Goal: Transaction & Acquisition: Purchase product/service

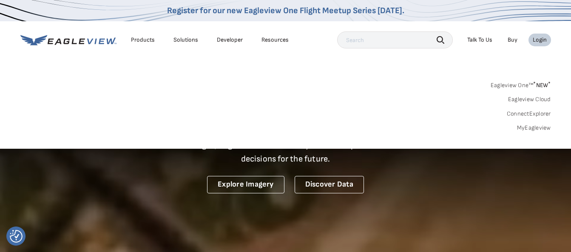
click at [532, 127] on link "MyEagleview" at bounding box center [534, 128] width 34 height 8
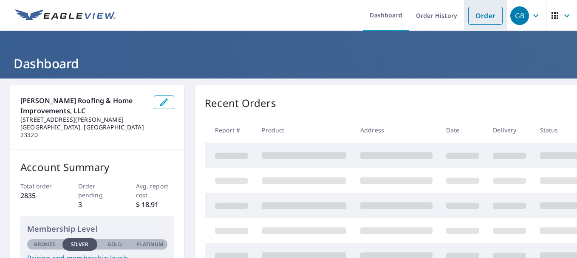
click at [469, 16] on link "Order" at bounding box center [485, 16] width 34 height 18
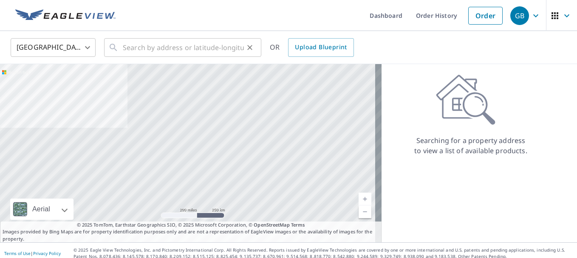
click at [257, 43] on div "​" at bounding box center [182, 47] width 157 height 19
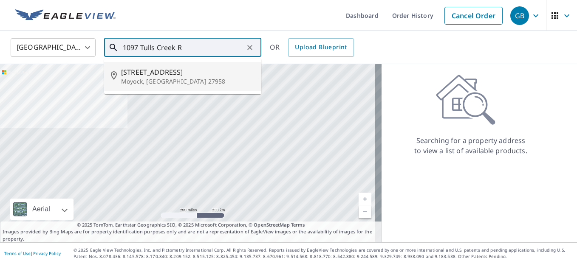
click at [246, 67] on span "[STREET_ADDRESS]" at bounding box center [187, 72] width 133 height 10
type input "[STREET_ADDRESS]"
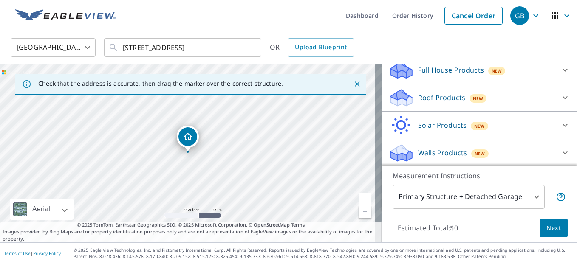
scroll to position [96, 0]
click at [557, 95] on div at bounding box center [565, 97] width 20 height 20
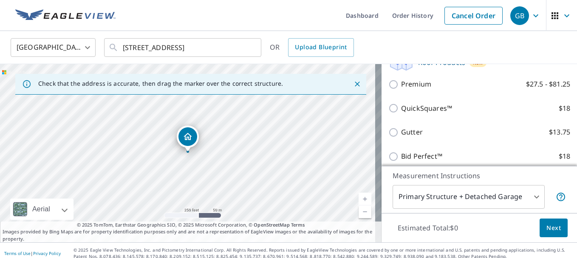
scroll to position [181, 0]
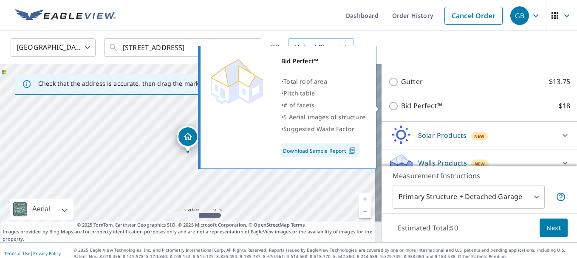
click at [389, 106] on input "Bid Perfect™ $18" at bounding box center [394, 106] width 13 height 10
checkbox input "true"
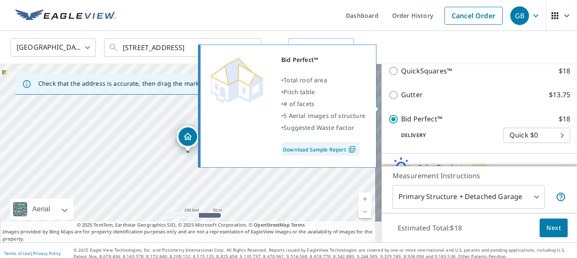
scroll to position [195, 0]
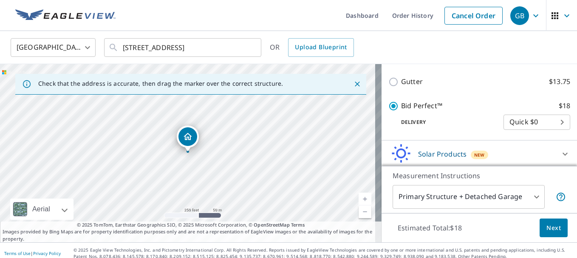
click at [540, 232] on button "Next" at bounding box center [554, 228] width 28 height 19
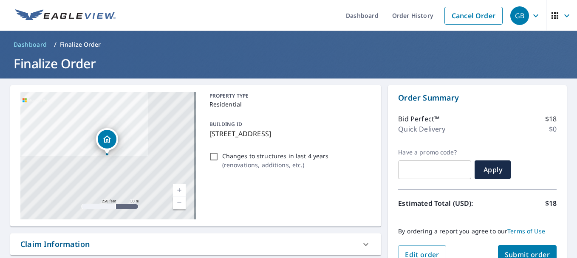
click at [211, 156] on input "Changes to structures in last 4 years ( renovations, additions, etc. )" at bounding box center [214, 157] width 10 height 10
checkbox input "true"
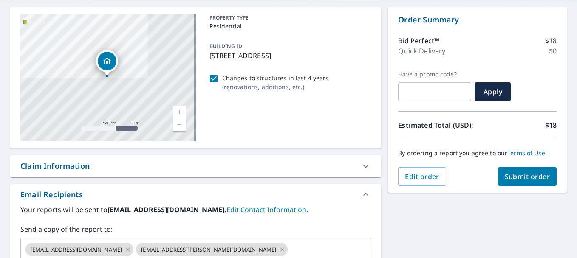
scroll to position [85, 0]
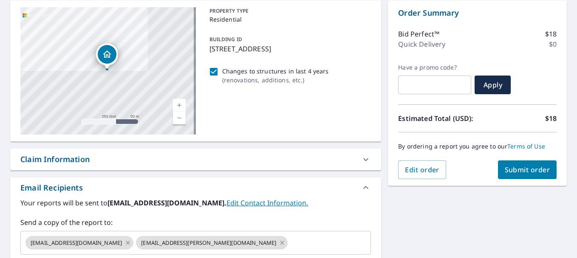
click at [511, 172] on span "Submit order" at bounding box center [527, 169] width 45 height 9
